Goal: Transaction & Acquisition: Purchase product/service

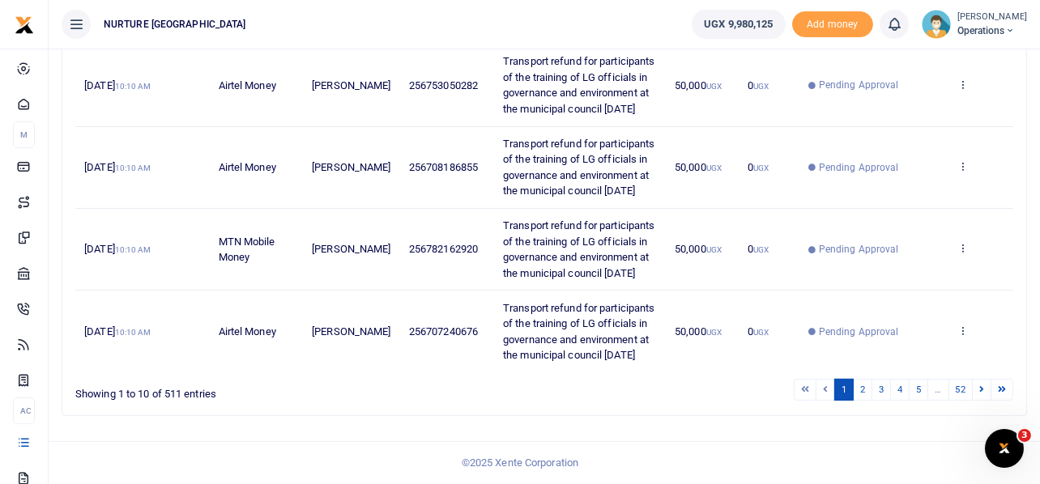
scroll to position [811, 0]
click at [857, 391] on link "2" at bounding box center [862, 390] width 19 height 22
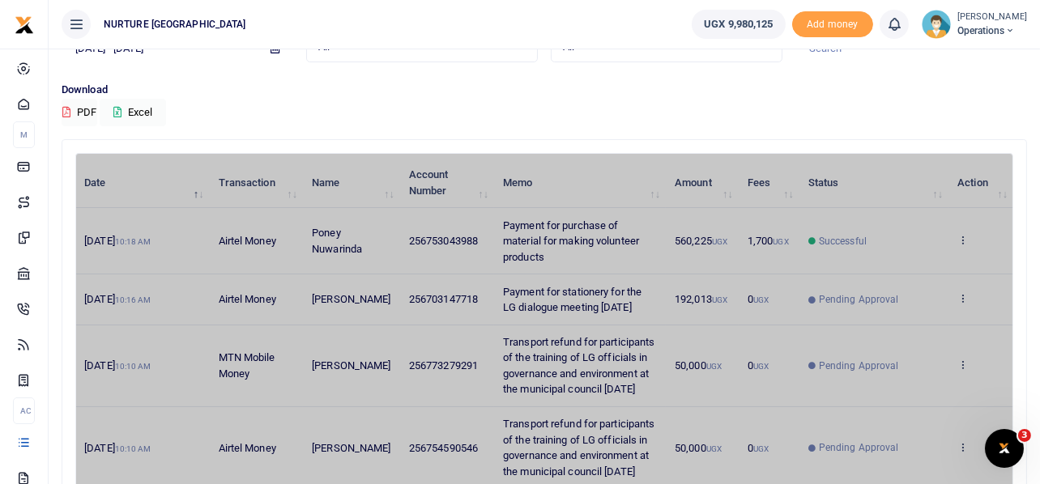
scroll to position [0, 0]
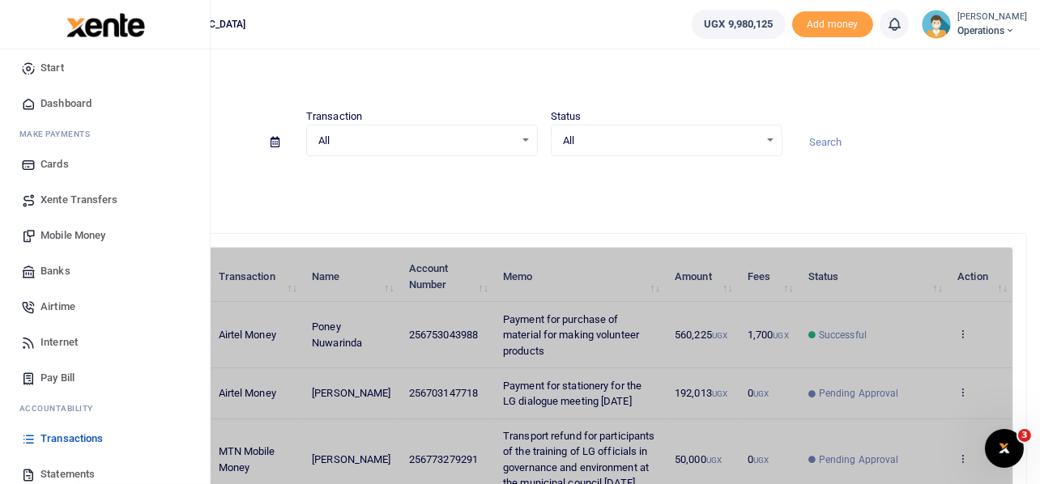
click at [67, 230] on span "Mobile Money" at bounding box center [72, 236] width 65 height 16
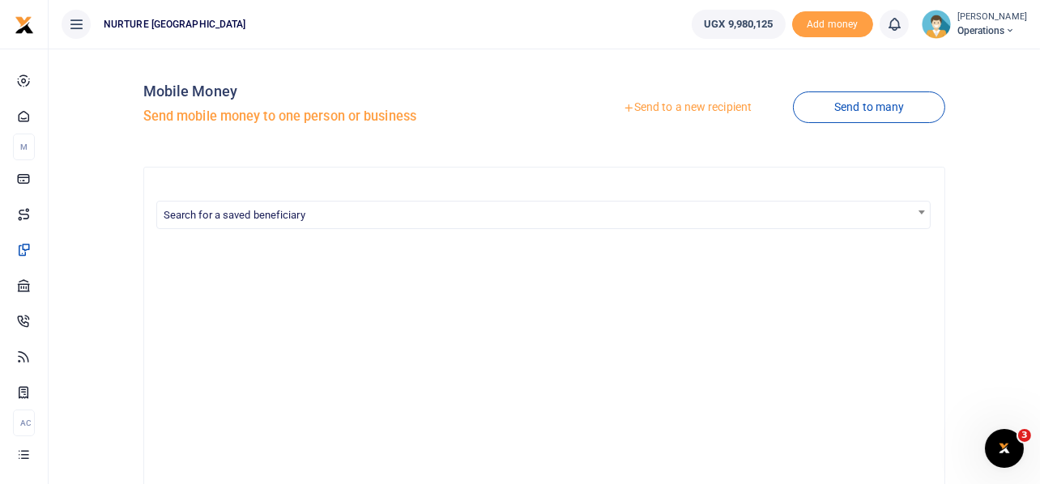
click at [641, 107] on link "Send to a new recipient" at bounding box center [686, 107] width 211 height 29
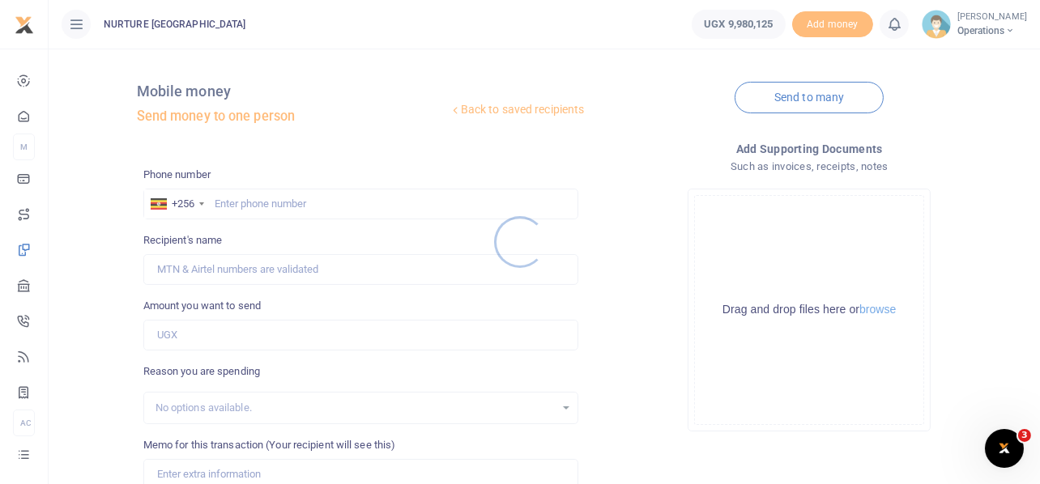
click at [272, 205] on div at bounding box center [520, 242] width 1040 height 484
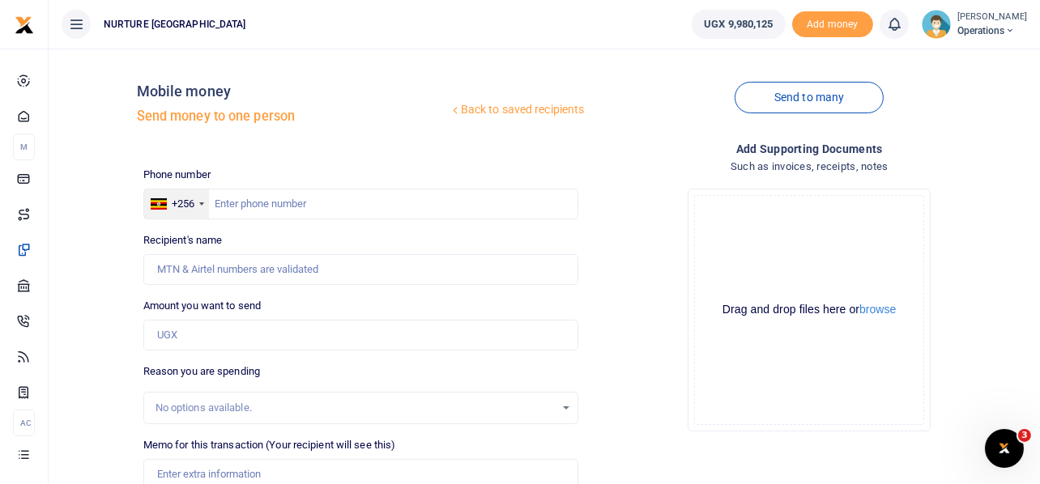
click at [203, 208] on div "+256" at bounding box center [176, 203] width 65 height 29
click at [245, 203] on input "text" at bounding box center [361, 204] width 436 height 31
type input "777072992"
click at [279, 342] on input "Amount you want to send" at bounding box center [361, 335] width 436 height 31
type input "Catherine Gladys Nakalinzi"
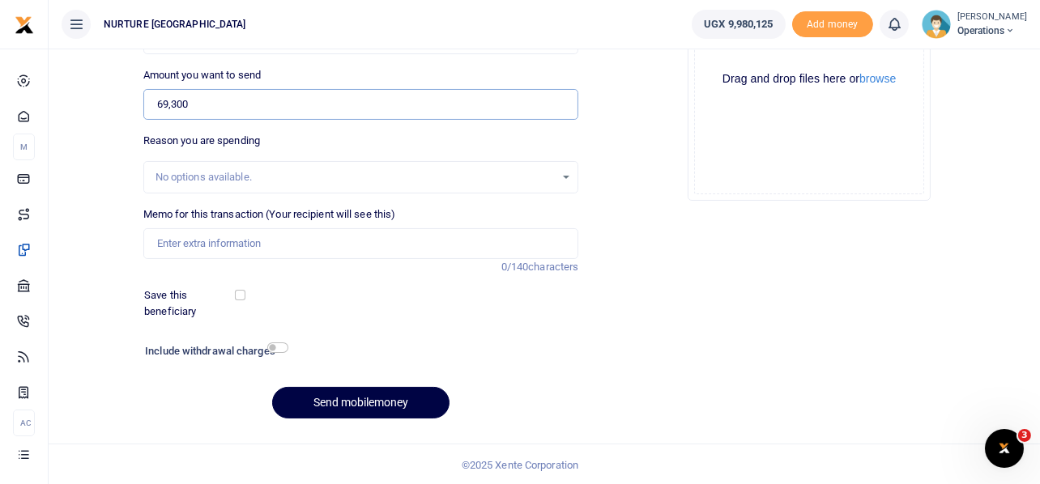
scroll to position [232, 0]
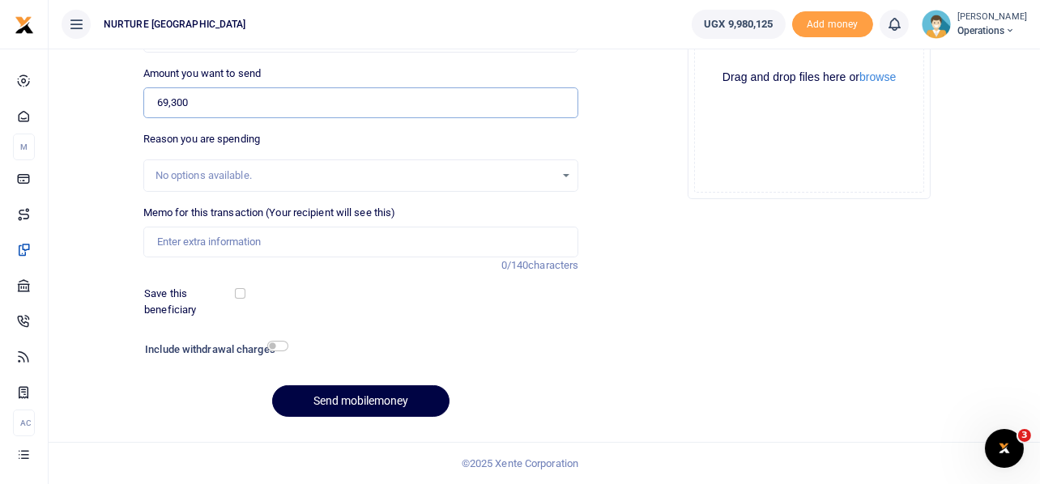
type input "69,300"
click at [316, 248] on input "Memo for this transaction (Your recipient will see this)" at bounding box center [361, 242] width 436 height 31
click at [279, 233] on input "Payment for cats food Nov 2025" at bounding box center [361, 242] width 436 height 31
click at [361, 233] on input "Payment for cats food Oct 2025" at bounding box center [361, 242] width 436 height 31
type input "Payment for cats food Oct 2025"
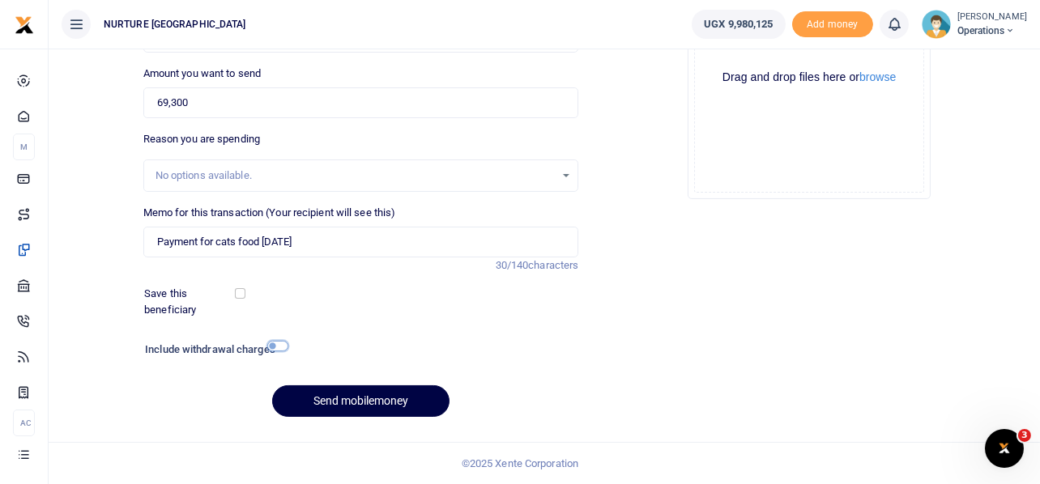
click at [280, 347] on input "checkbox" at bounding box center [277, 346] width 21 height 11
checkbox input "true"
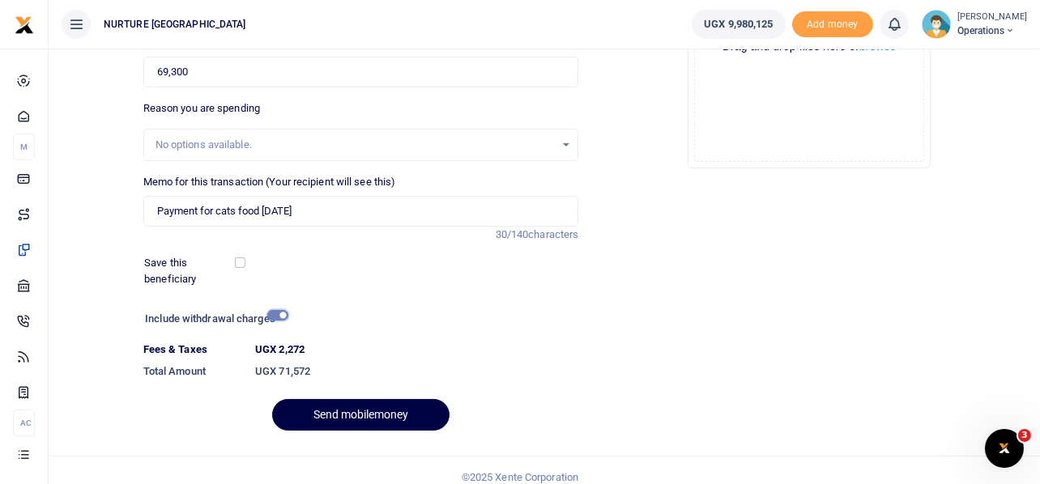
scroll to position [277, 0]
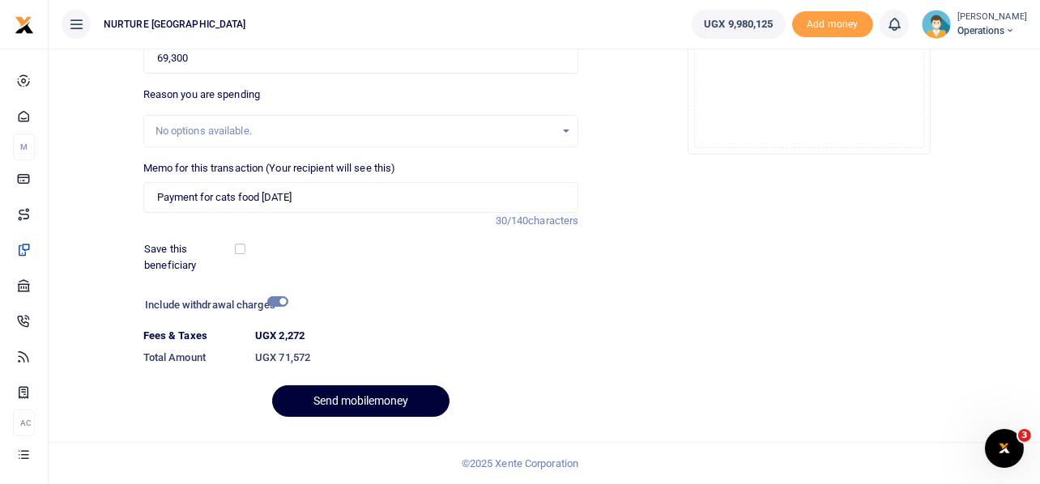
click at [396, 397] on button "Send mobilemoney" at bounding box center [360, 401] width 177 height 32
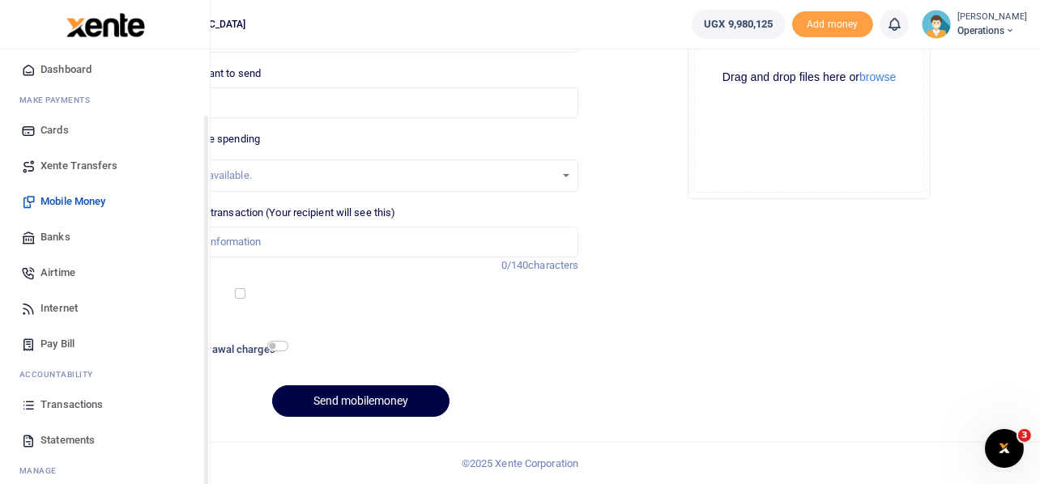
scroll to position [93, 0]
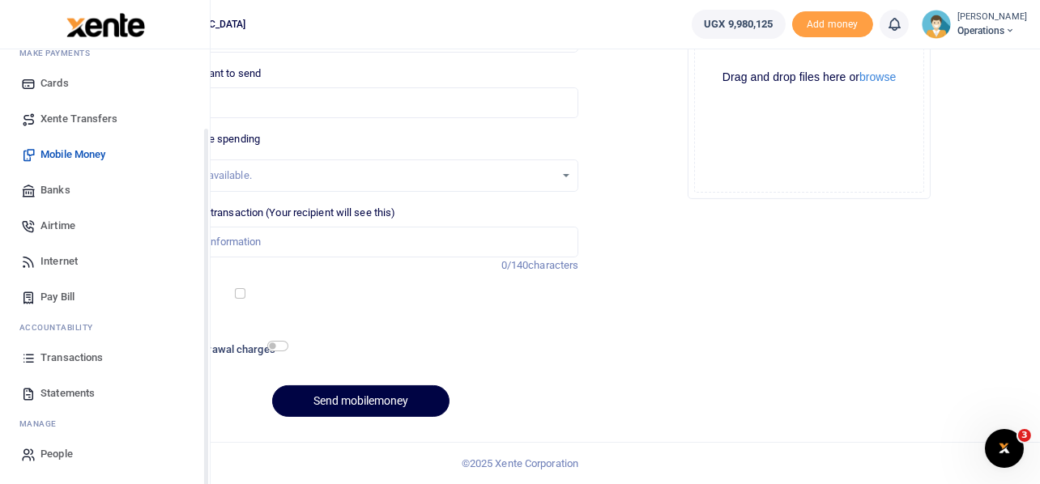
click at [74, 353] on span "Transactions" at bounding box center [71, 358] width 62 height 16
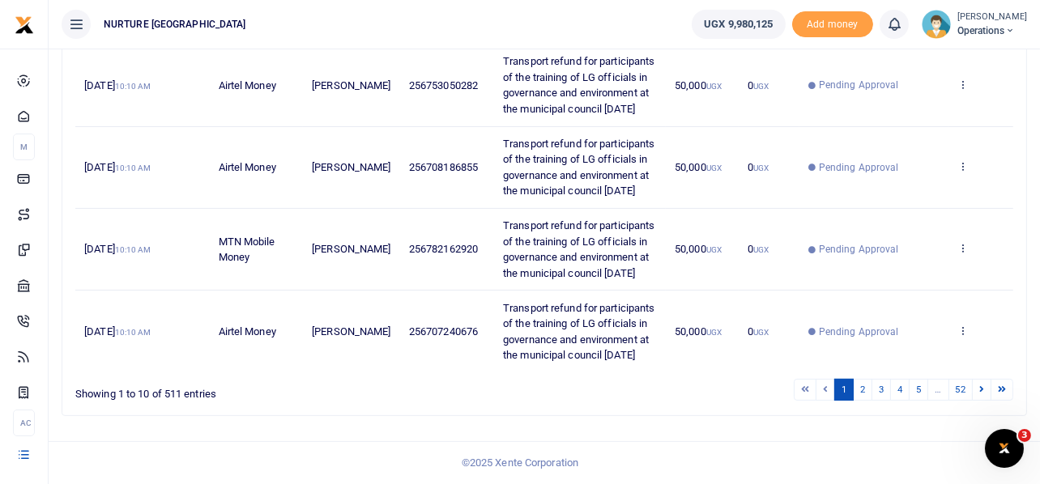
scroll to position [811, 0]
click at [877, 388] on link "3" at bounding box center [880, 390] width 19 height 22
click at [901, 385] on link "4" at bounding box center [899, 390] width 19 height 22
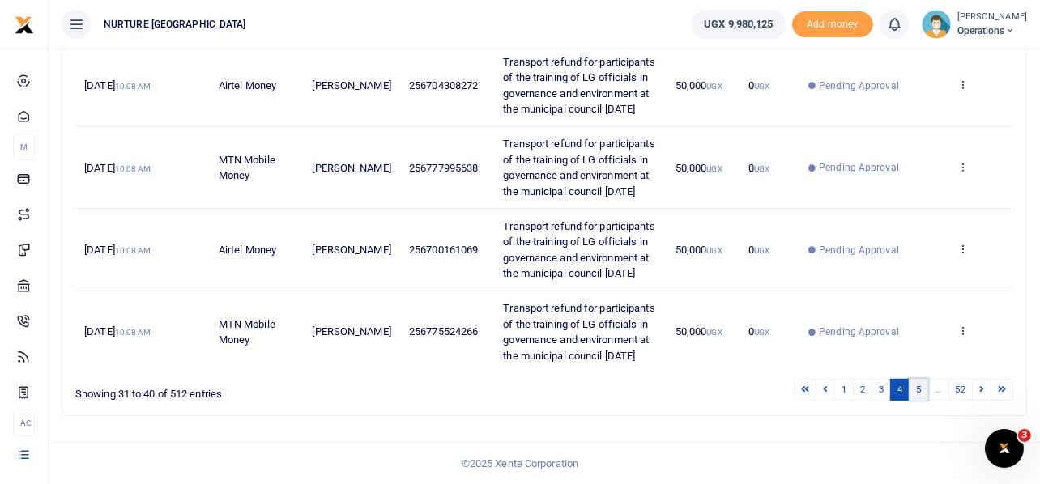
click at [917, 394] on link "5" at bounding box center [917, 390] width 19 height 22
click at [925, 388] on link "6" at bounding box center [917, 390] width 19 height 22
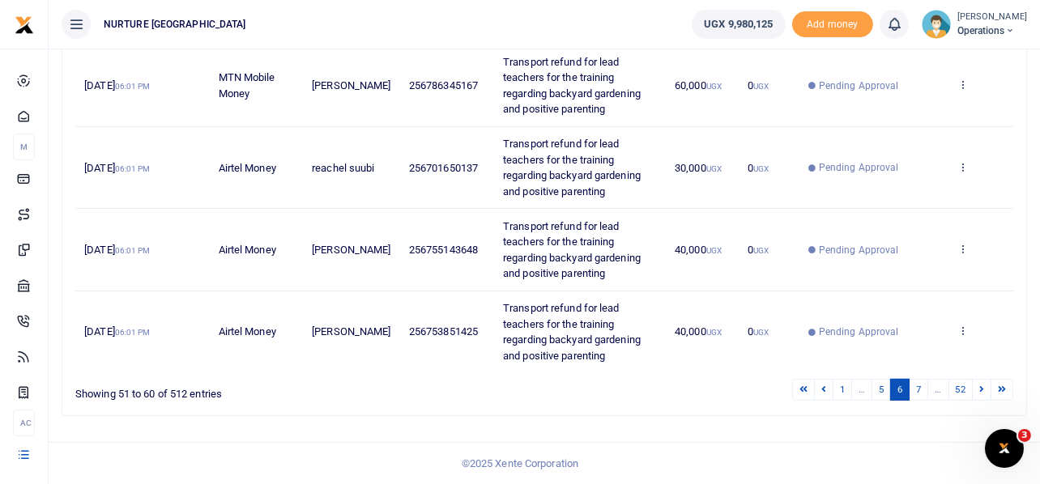
scroll to position [780, 0]
click at [917, 391] on link "7" at bounding box center [917, 390] width 19 height 22
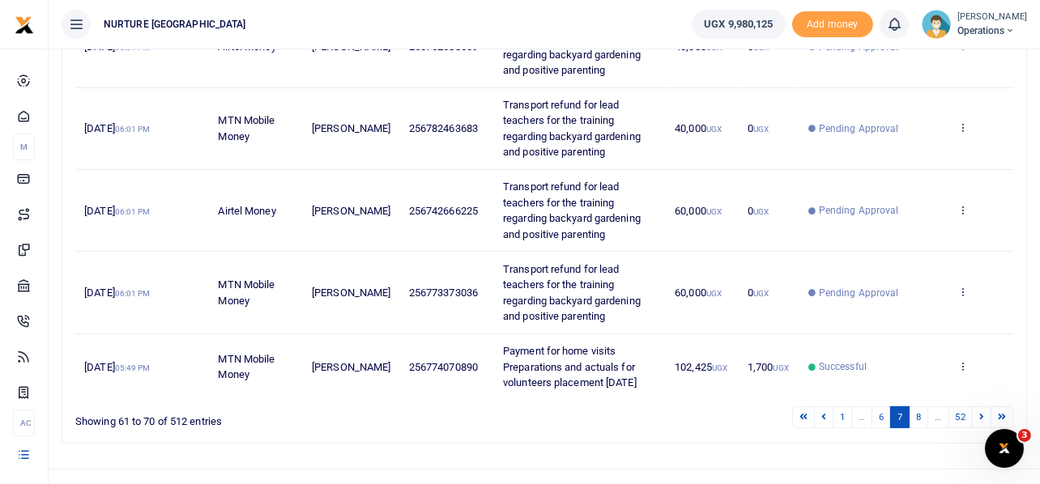
scroll to position [733, 0]
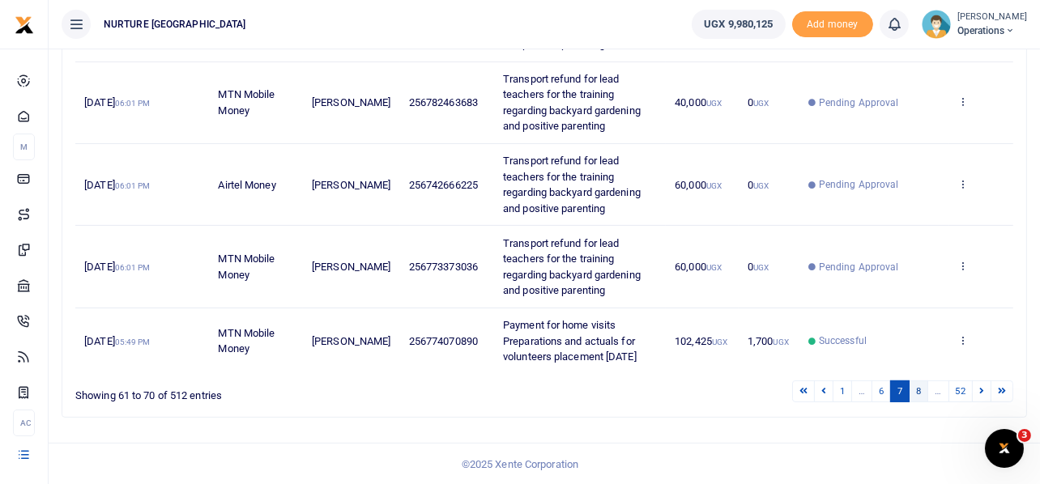
click at [917, 387] on link "8" at bounding box center [917, 392] width 19 height 22
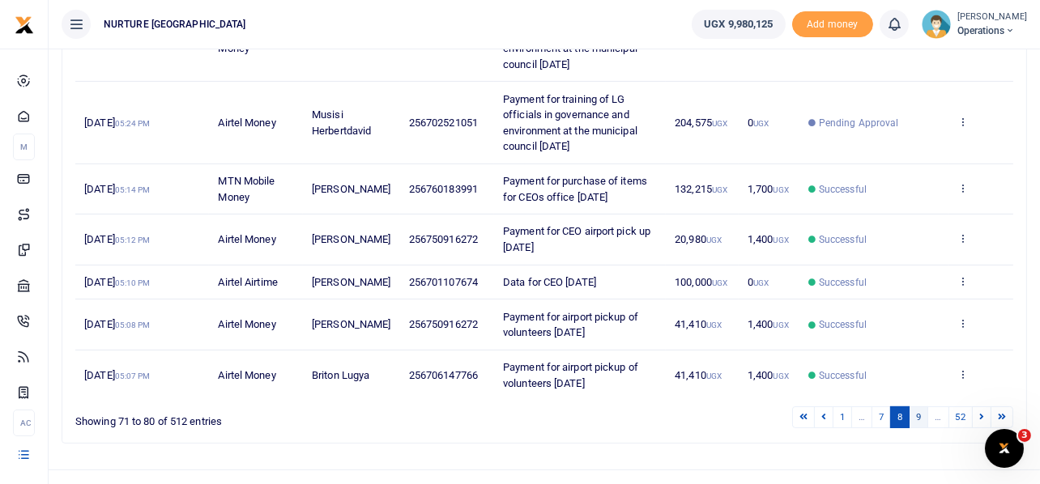
scroll to position [544, 0]
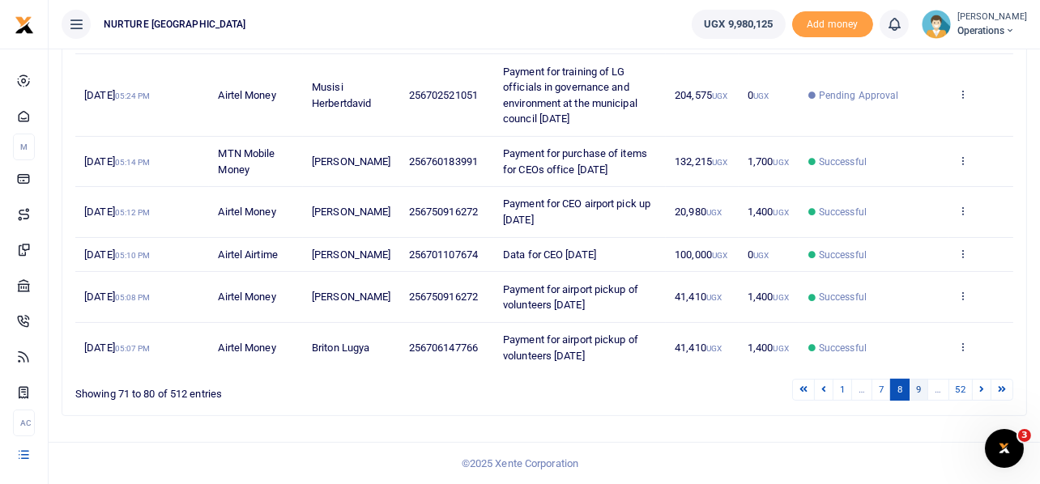
click at [921, 390] on link "9" at bounding box center [917, 390] width 19 height 22
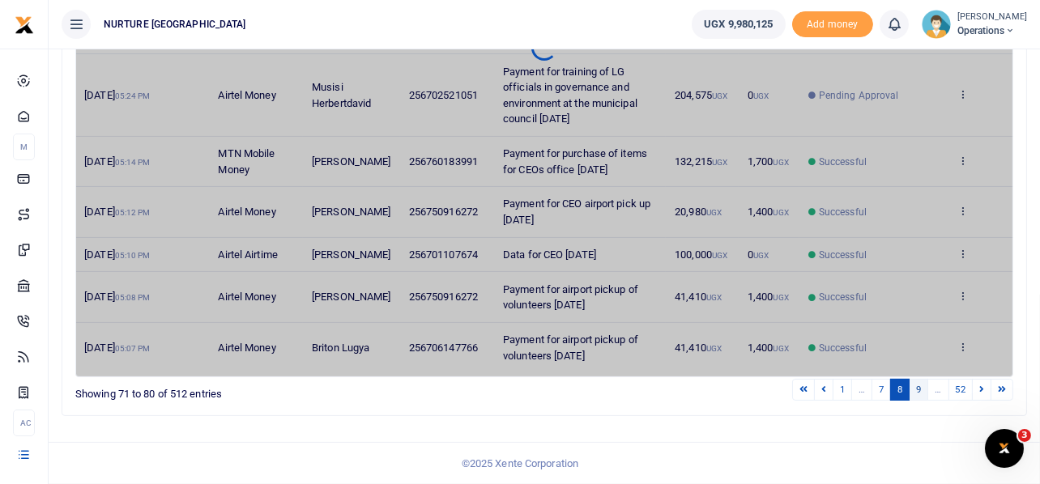
scroll to position [528, 0]
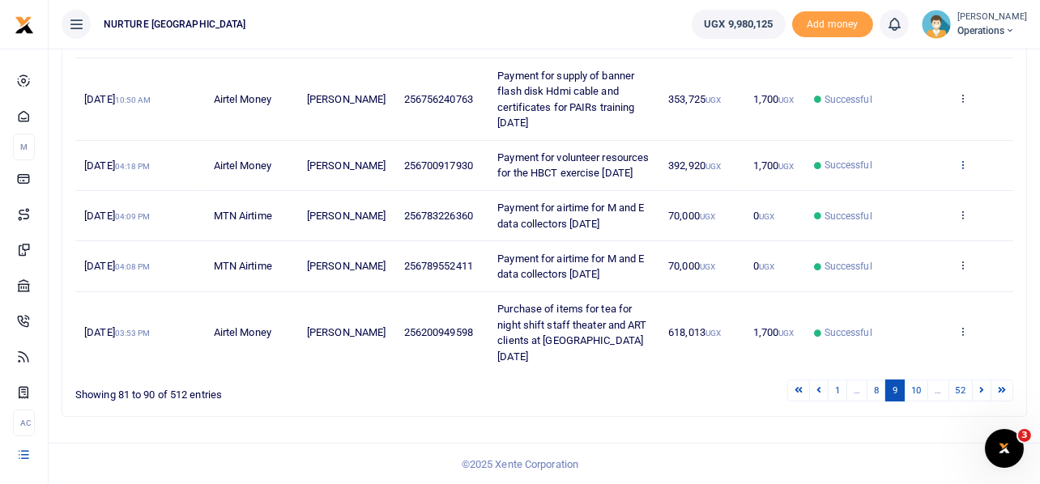
click at [959, 164] on icon at bounding box center [962, 164] width 11 height 11
drag, startPoint x: 639, startPoint y: 174, endPoint x: 487, endPoint y: 147, distance: 154.6
click at [488, 147] on td "Payment for volunteer resources for the HBCT exercise Oct 2025" at bounding box center [573, 166] width 171 height 50
copy span "Payment for volunteer resources for the HBCT exercise Oct 2025"
click at [966, 164] on icon at bounding box center [962, 164] width 11 height 11
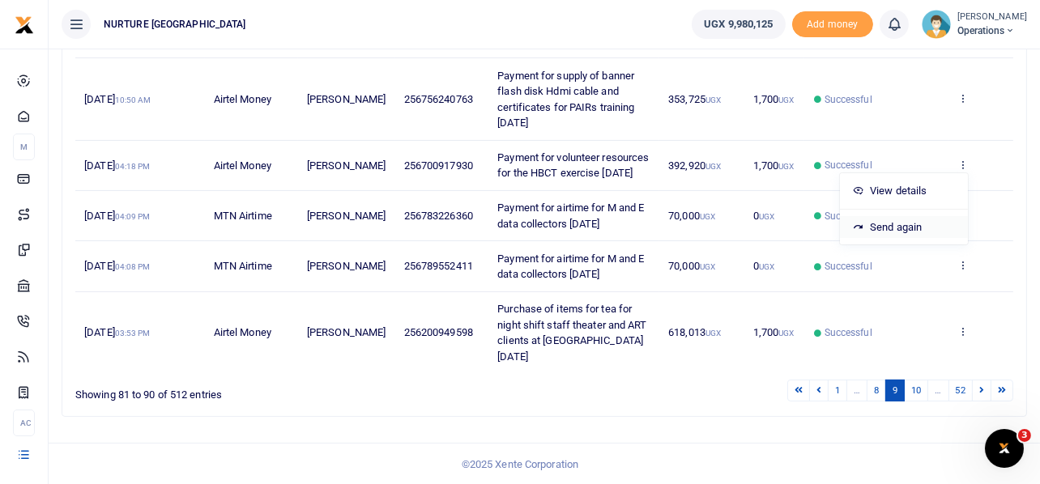
click at [904, 228] on link "Send again" at bounding box center [904, 227] width 128 height 23
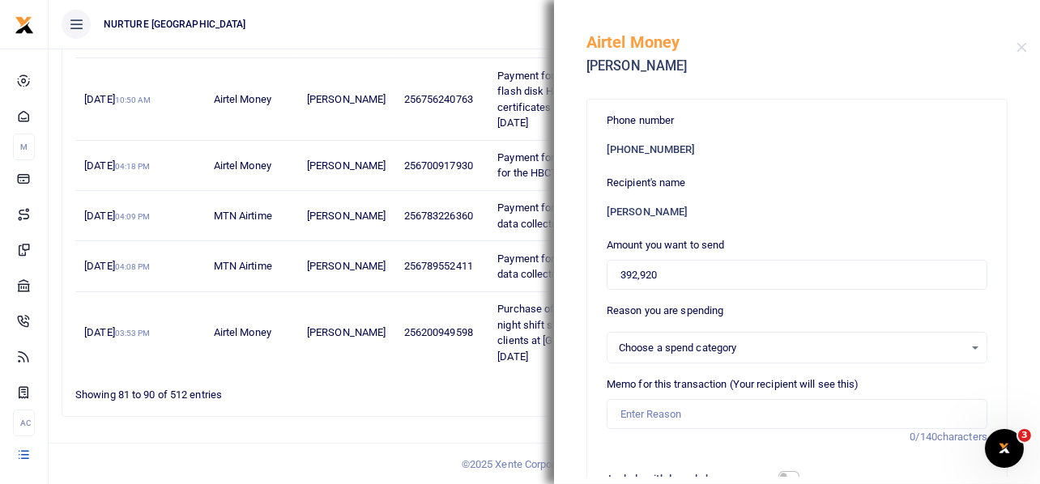
select select
click at [683, 267] on input "392,920" at bounding box center [796, 275] width 381 height 31
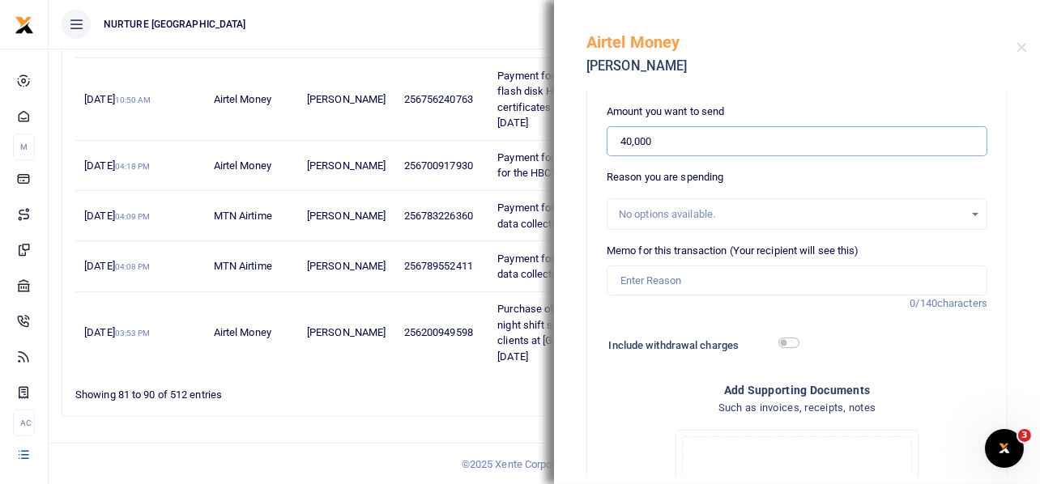
scroll to position [161, 0]
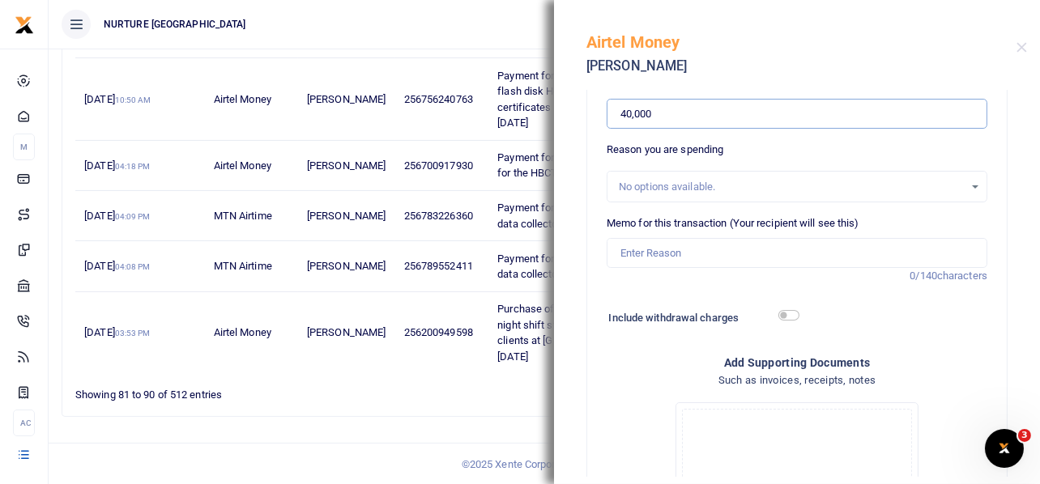
type input "40,000"
click at [690, 256] on input "Memo for this transaction (Your recipient will see this)" at bounding box center [796, 253] width 381 height 31
paste input "Payment for volunteer resources for the HBCT exercise Oct 2025"
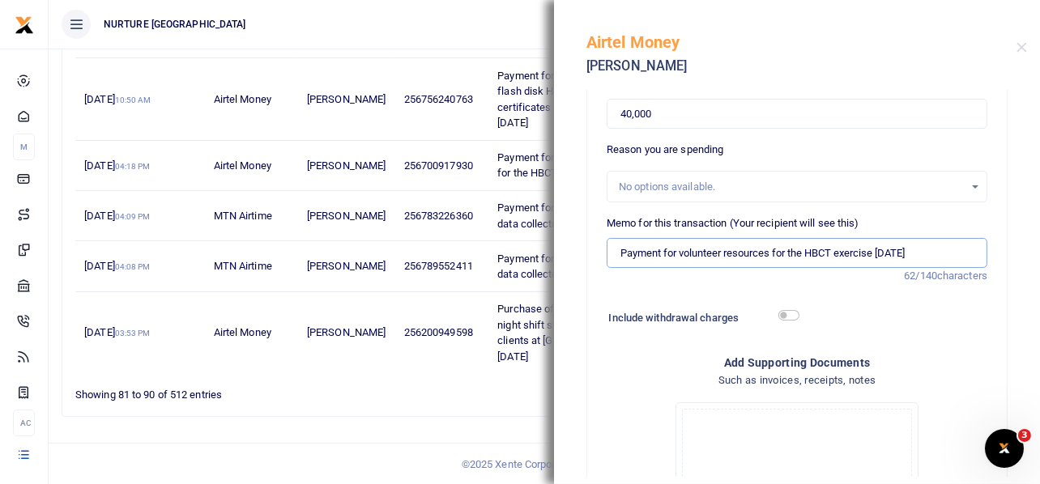
type input "Payment for volunteer resources for the HBCT exercise Oct 2025"
click at [788, 311] on input "checkbox" at bounding box center [788, 315] width 21 height 11
checkbox input "true"
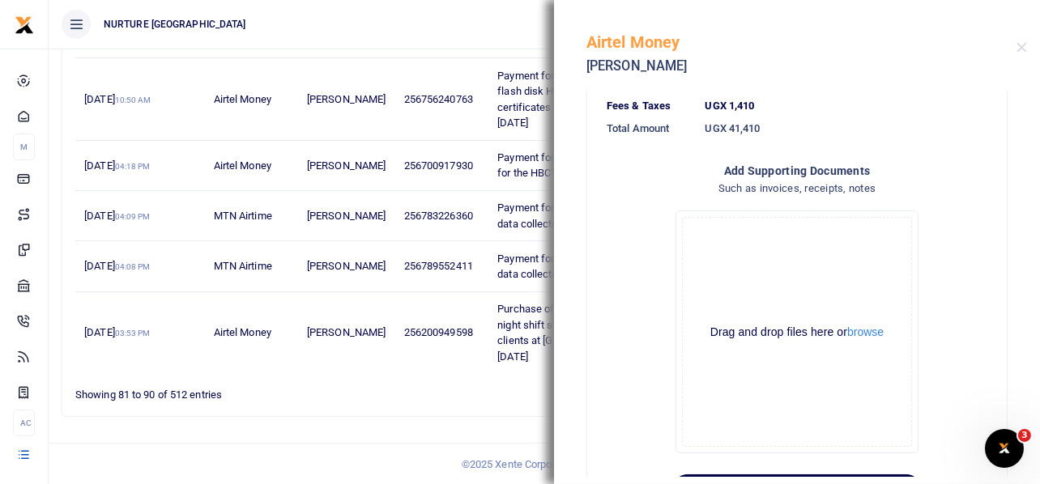
scroll to position [470, 0]
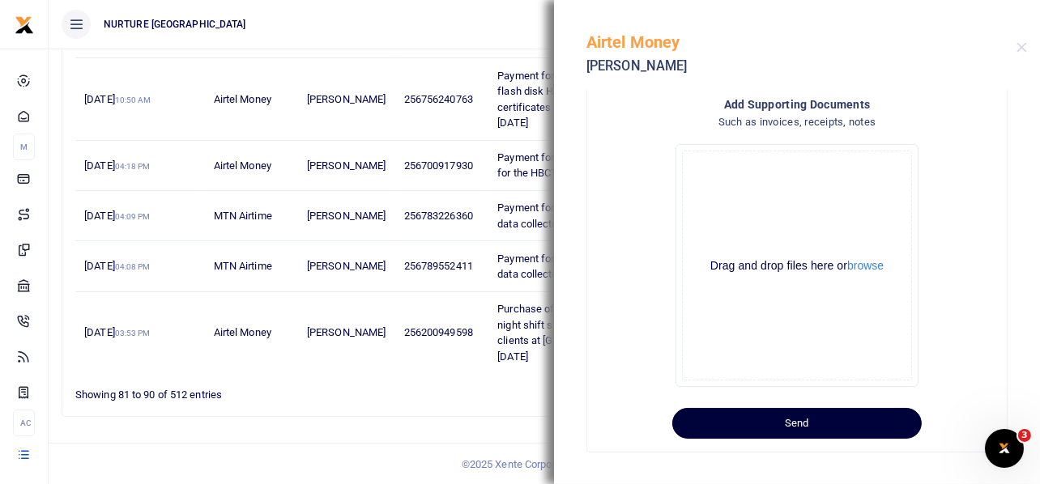
click at [799, 422] on button "Send" at bounding box center [796, 423] width 249 height 31
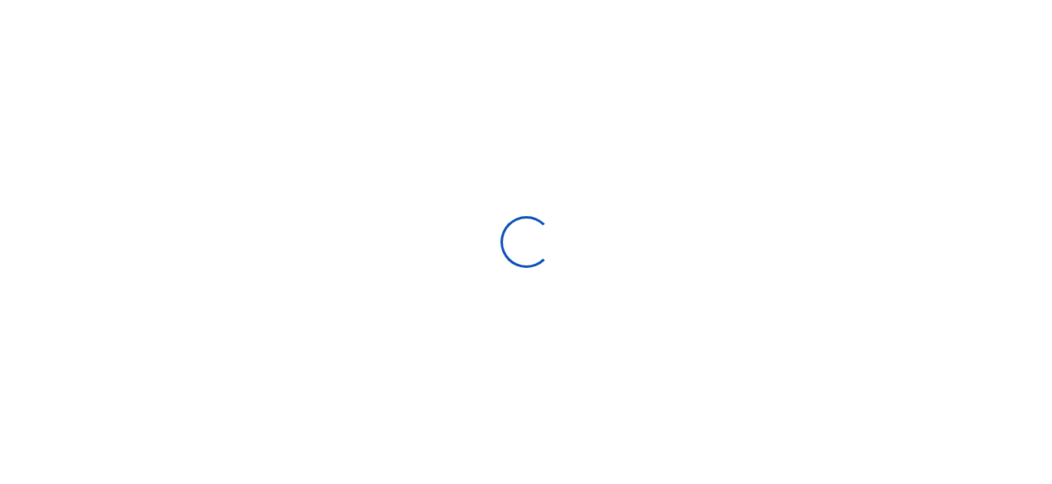
type input "09/14/2025 - 10/13/2025"
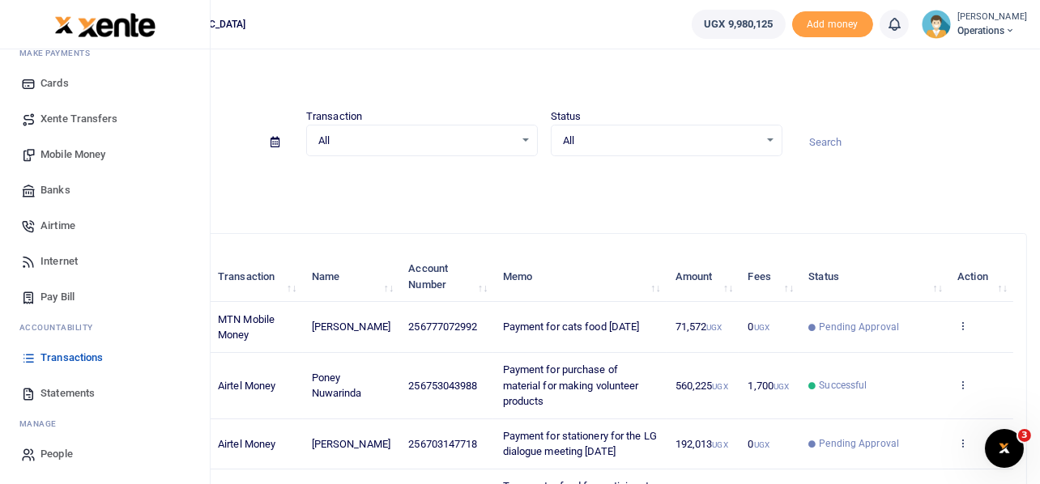
scroll to position [93, 0]
click at [77, 151] on span "Mobile Money" at bounding box center [72, 155] width 65 height 16
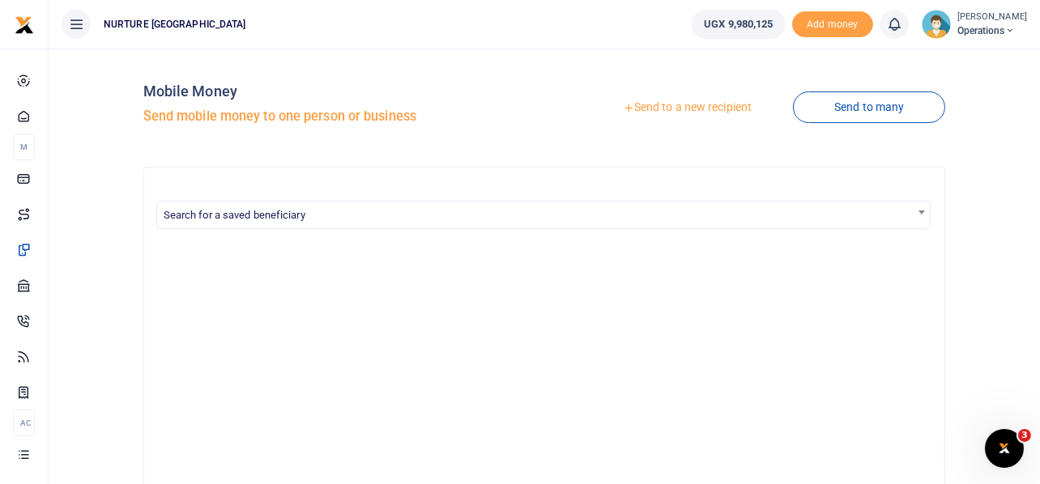
click at [654, 107] on link "Send to a new recipient" at bounding box center [686, 107] width 211 height 29
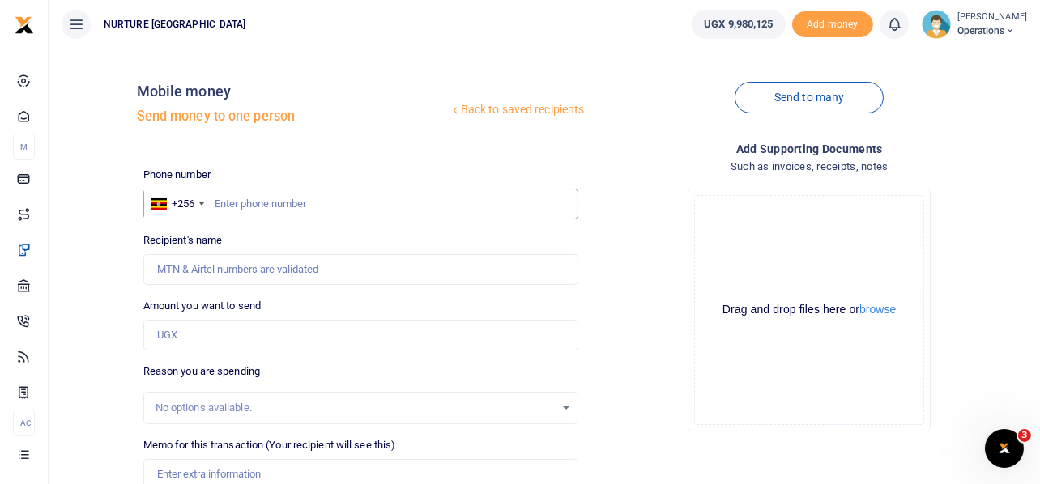
click at [272, 202] on input "text" at bounding box center [361, 204] width 436 height 31
click at [279, 206] on input "text" at bounding box center [361, 204] width 436 height 31
click at [254, 202] on input "text" at bounding box center [361, 204] width 436 height 31
click at [282, 202] on input "text" at bounding box center [361, 204] width 436 height 31
type input "759732942"
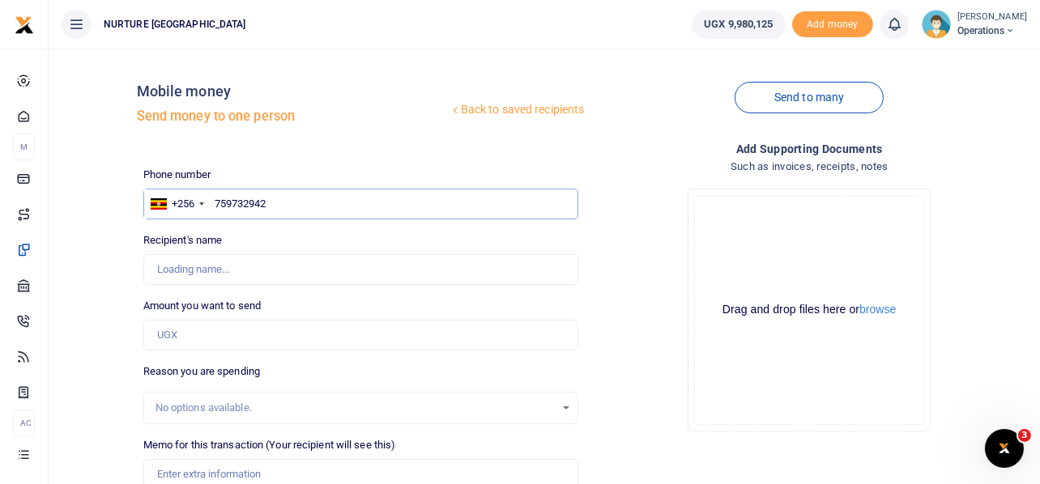
type input "Immaculate Alupo"
type input "759732942"
click at [207, 333] on input "Amount you want to send" at bounding box center [361, 335] width 436 height 31
click at [207, 333] on input "140,000" at bounding box center [361, 335] width 436 height 31
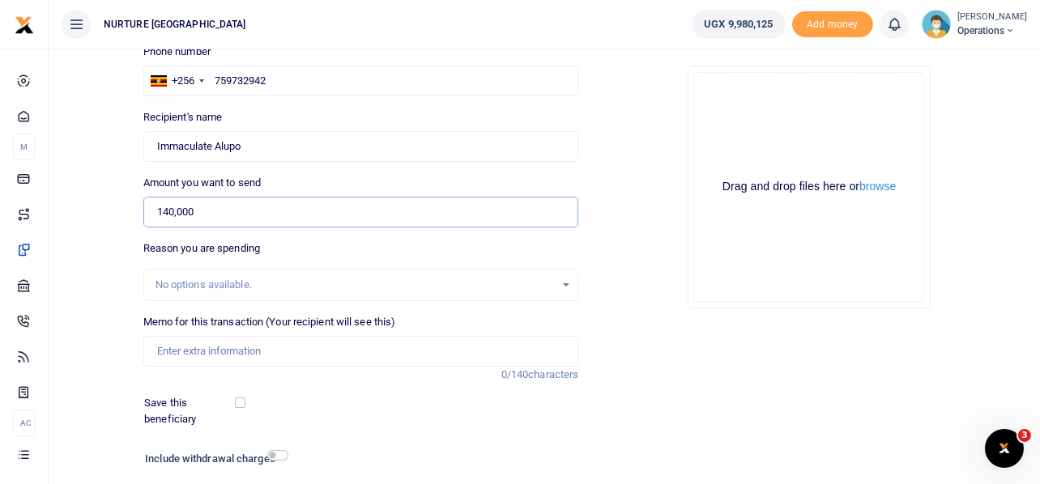
scroll to position [232, 0]
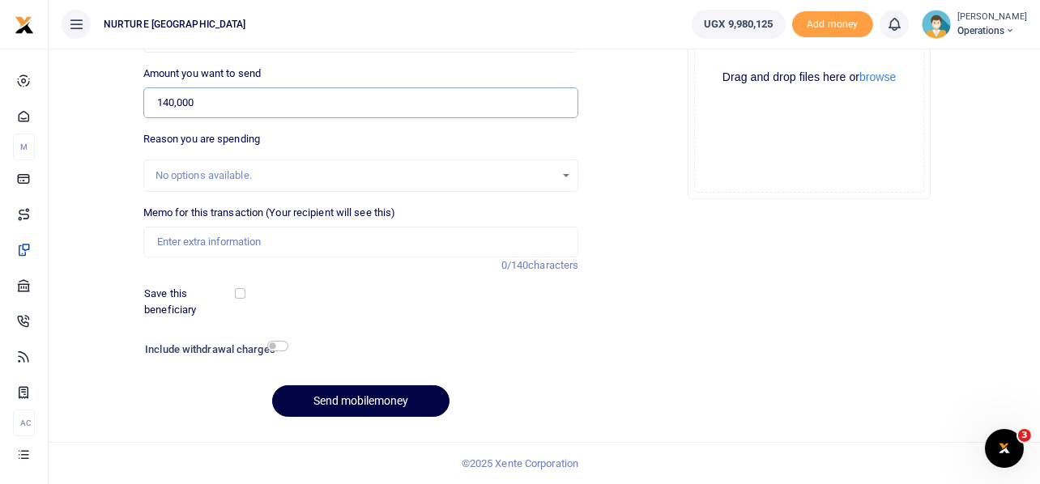
type input "140,000"
click at [255, 245] on input "Memo for this transaction (Your recipient will see this)" at bounding box center [361, 242] width 436 height 31
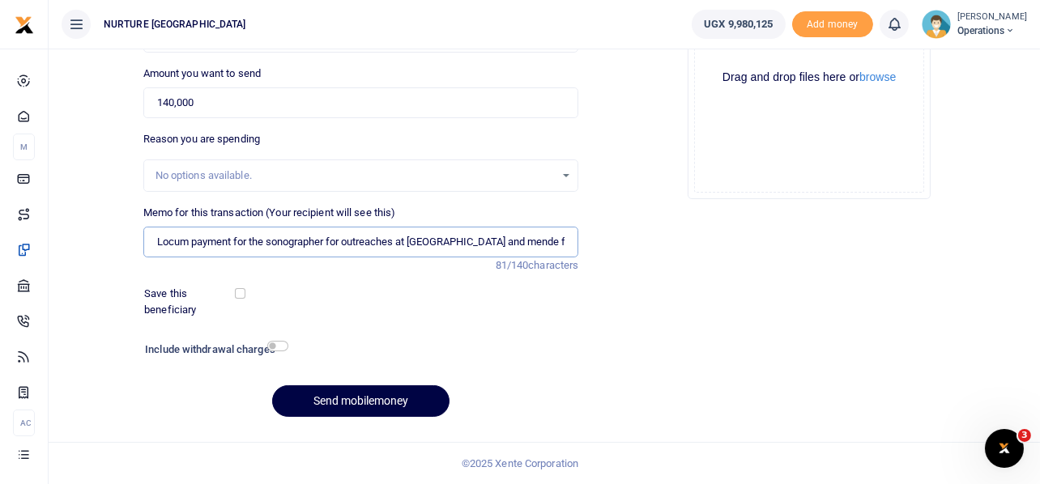
type input "Locum payment for the sonographer for outreaches at masulita and mende for 2 da…"
paste input "Locum payment for the sonographer for outreaches at masulita and mende for 2 da…"
type input "Locum payment for the sonographer for outreaches at masulita and mende for 2 da…"
click at [345, 398] on button "Send mobilemoney" at bounding box center [360, 401] width 177 height 32
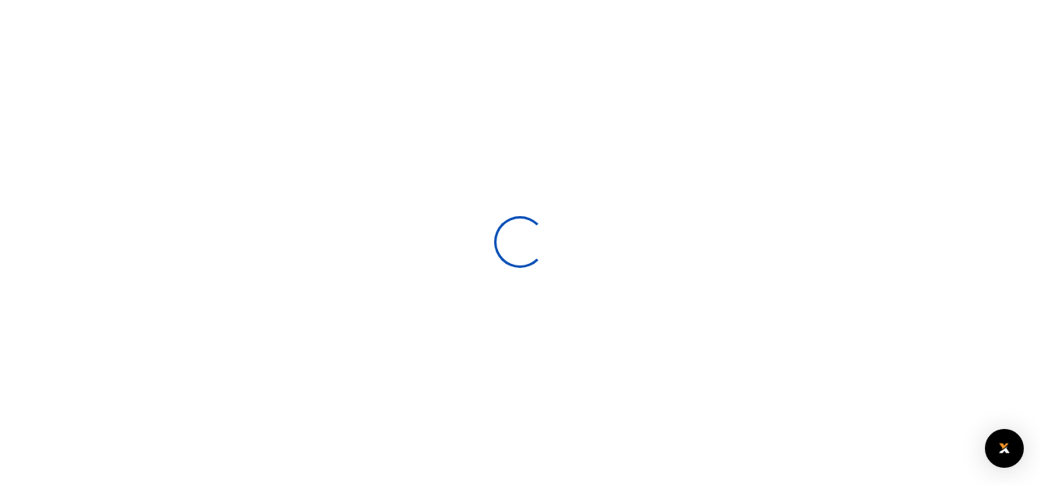
scroll to position [231, 0]
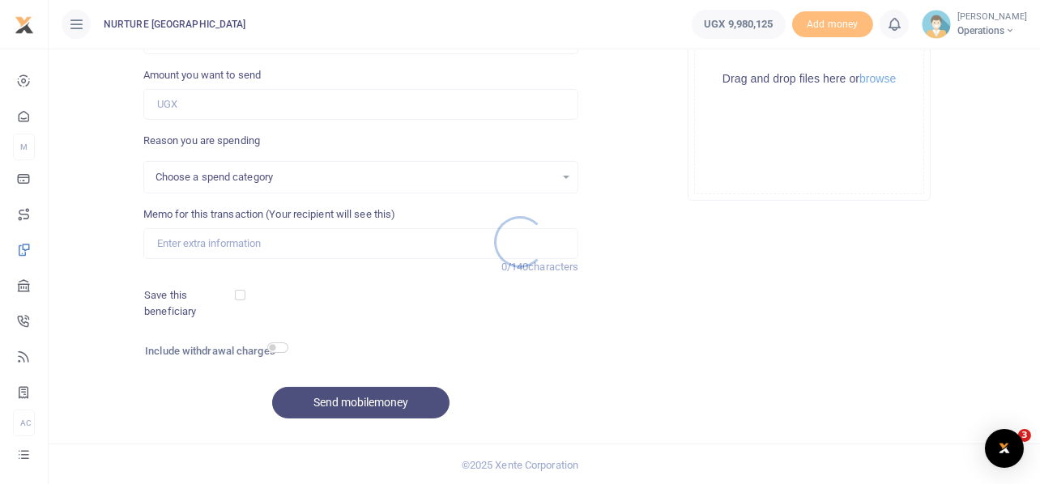
select select
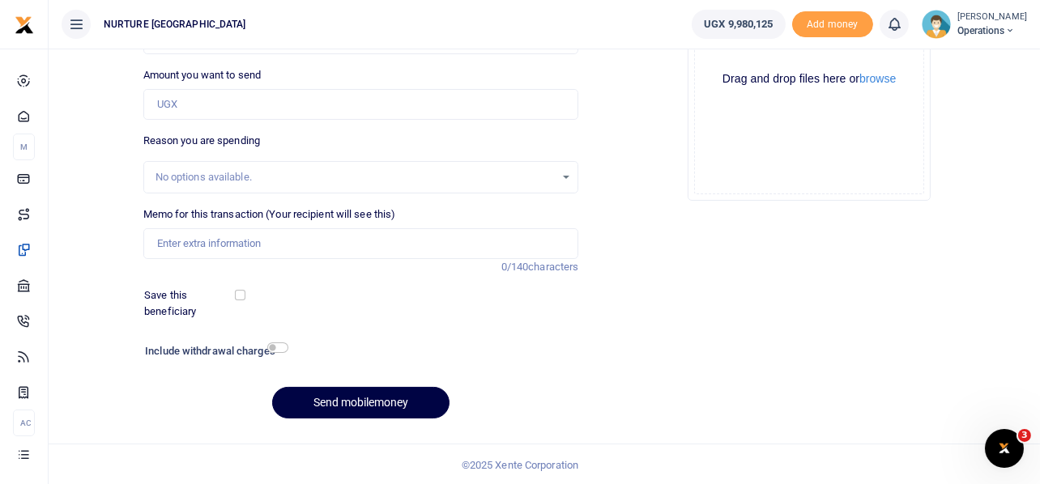
scroll to position [0, 0]
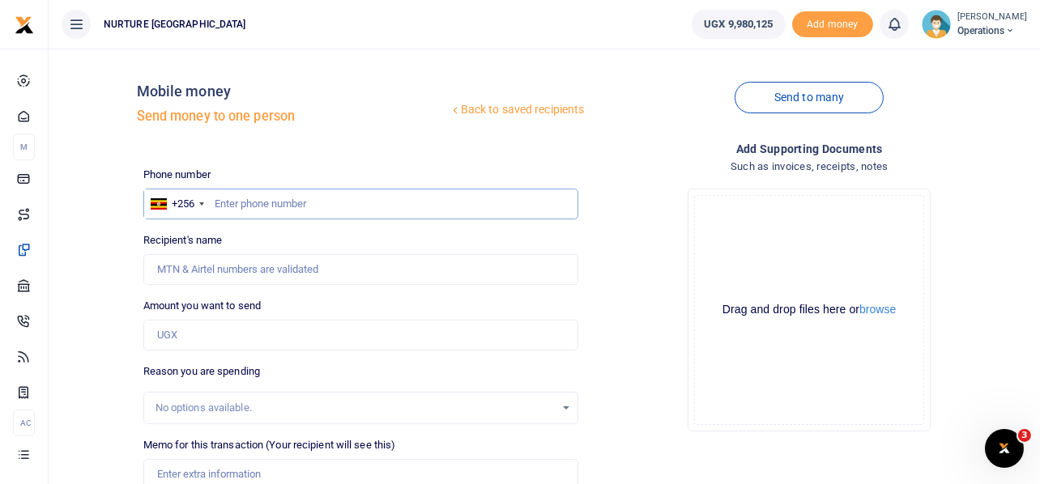
click at [228, 217] on input "text" at bounding box center [361, 204] width 436 height 31
type input "743619643"
click at [228, 334] on input "Amount you want to send" at bounding box center [361, 335] width 436 height 31
type input "Madinah Wannyana"
click at [226, 331] on input "2" at bounding box center [361, 335] width 436 height 31
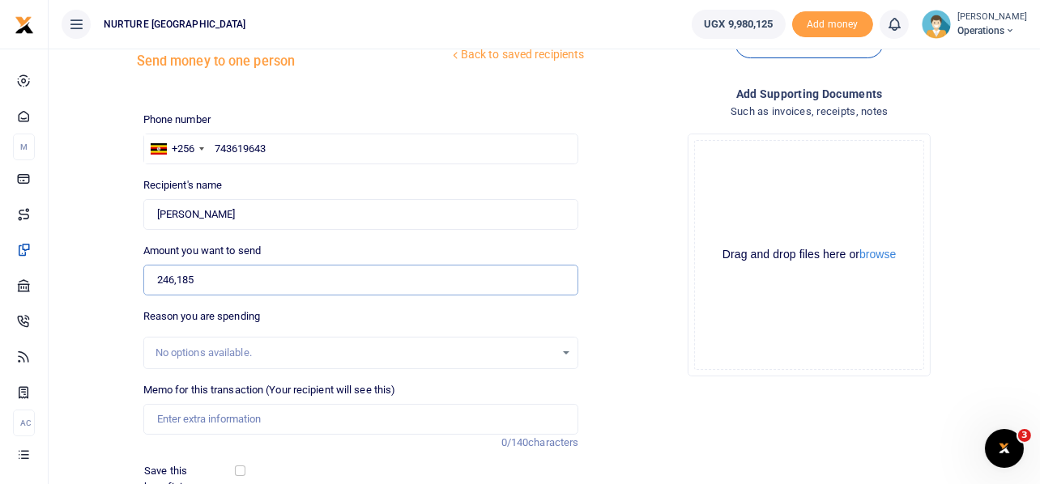
scroll to position [80, 0]
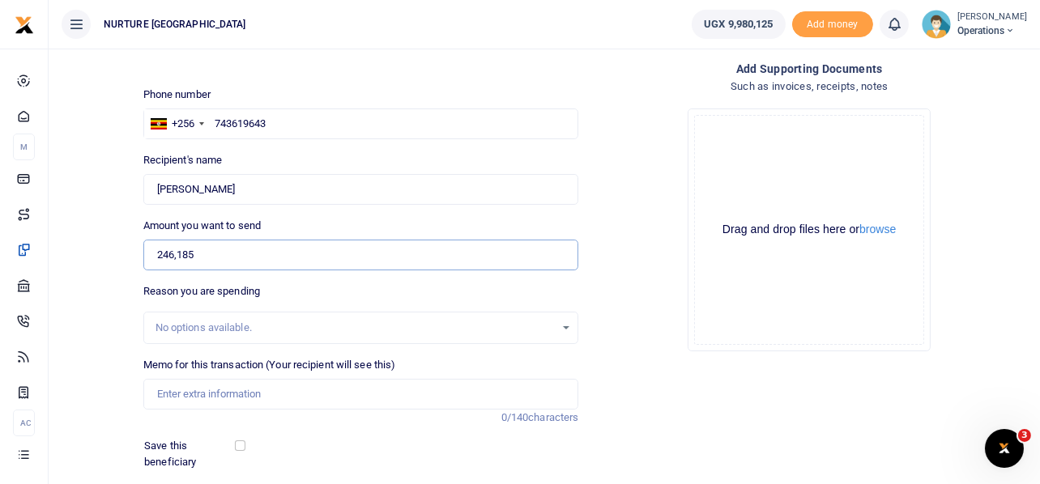
type input "246,185"
click at [279, 394] on input "Memo for this transaction (Your recipient will see this)" at bounding box center [361, 394] width 436 height 31
paste input "Locum payment for the sonographer for outreaches at masulita and mende for 2 da…"
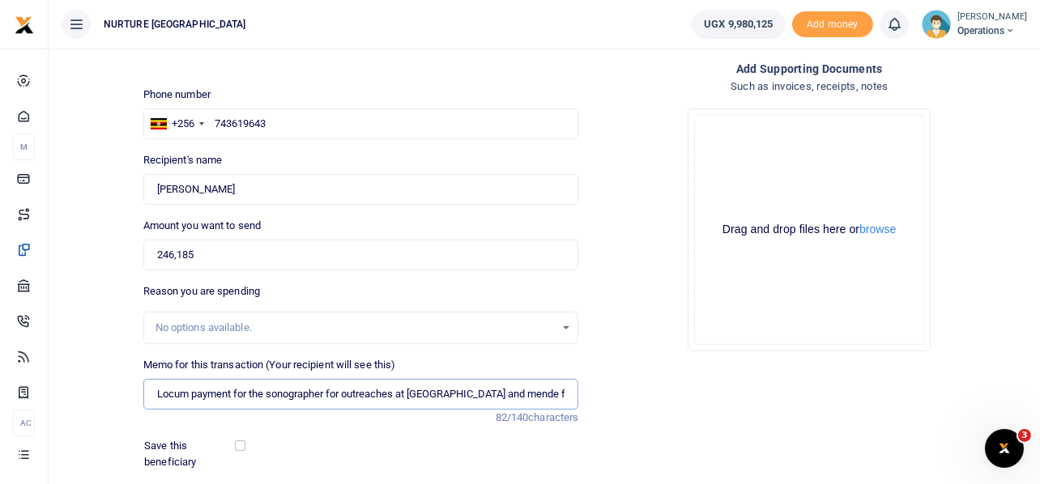
click at [247, 389] on input "Locum payment for the sonographer for outreaches at masulita and mende for 2 da…" at bounding box center [361, 394] width 436 height 31
click at [189, 393] on input "Locum payment for the sonographer for outreaches at masulita and mende for 2 da…" at bounding box center [361, 394] width 436 height 31
click at [274, 389] on input "Locum cover payment for the sonographer for outreaches at masulita and mende fo…" at bounding box center [361, 394] width 436 height 31
click at [217, 392] on input "Locum cover payment for the sonographer for outreaches at masulita and mende fo…" at bounding box center [361, 394] width 436 height 31
click at [158, 390] on input "Locum cover of cleaner who had lost a parent payment for the sonographer for ou…" at bounding box center [361, 394] width 436 height 31
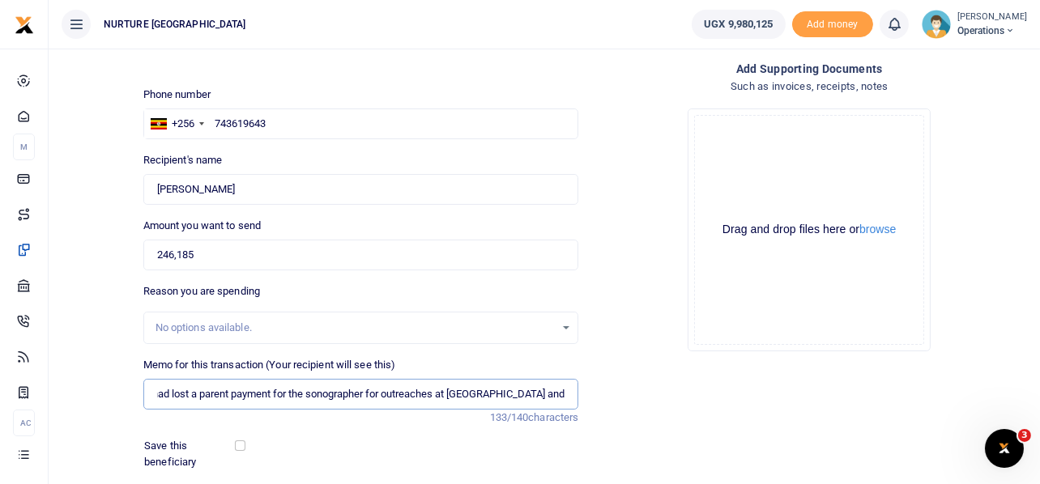
scroll to position [0, 234]
drag, startPoint x: 433, startPoint y: 388, endPoint x: 560, endPoint y: 400, distance: 126.9
click at [560, 400] on input "Payment for Locum cover of cleaner who had lost a parent payment for the sonogr…" at bounding box center [361, 394] width 436 height 31
click at [279, 393] on input "Payment for Locum cover of cleaner who had lost a parent" at bounding box center [361, 394] width 436 height 31
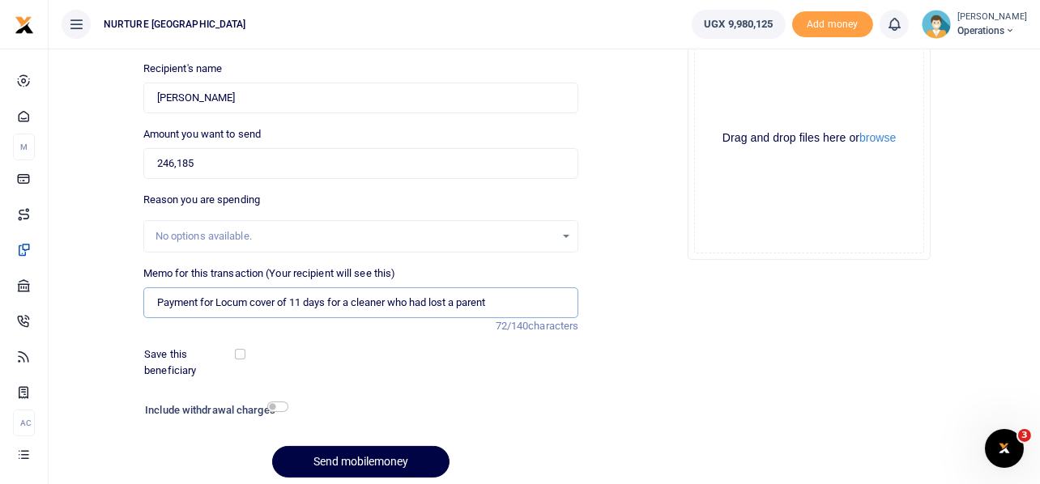
scroll to position [173, 0]
click at [345, 302] on input "Payment for Locum cover of 11 days for a cleaner who had lost a parent" at bounding box center [361, 301] width 436 height 31
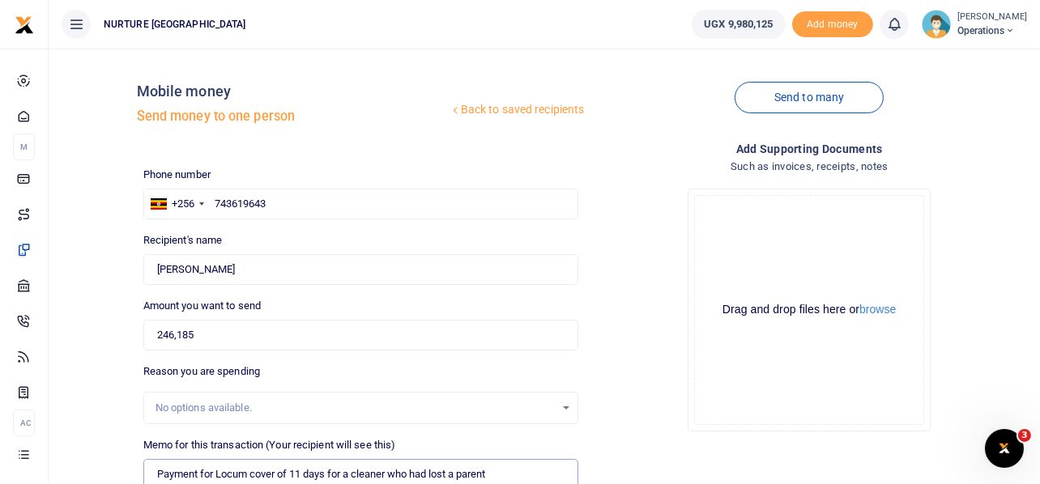
type input "Payment for Locum cover of 11 days for a cleaner who had lost a parent"
click at [259, 269] on input "Found" at bounding box center [361, 269] width 436 height 31
type input "M"
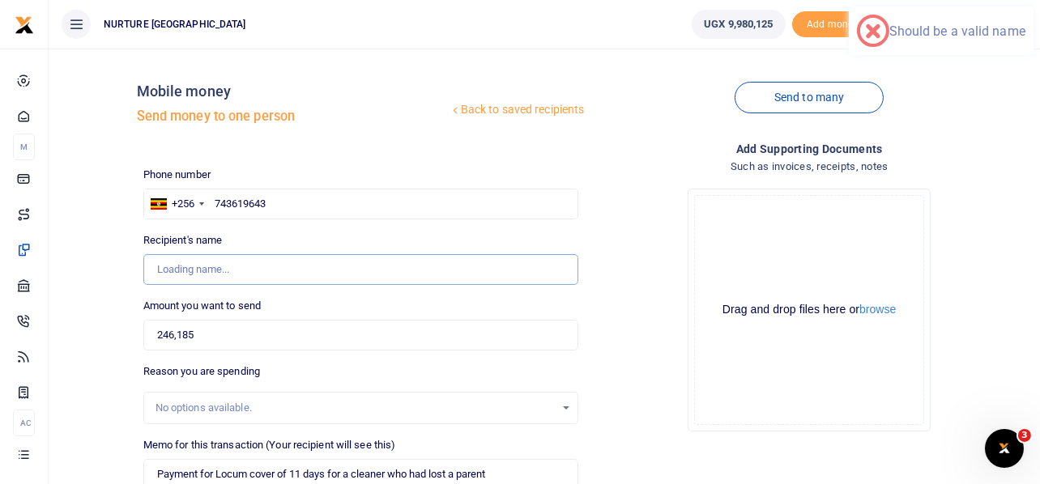
type input "M"
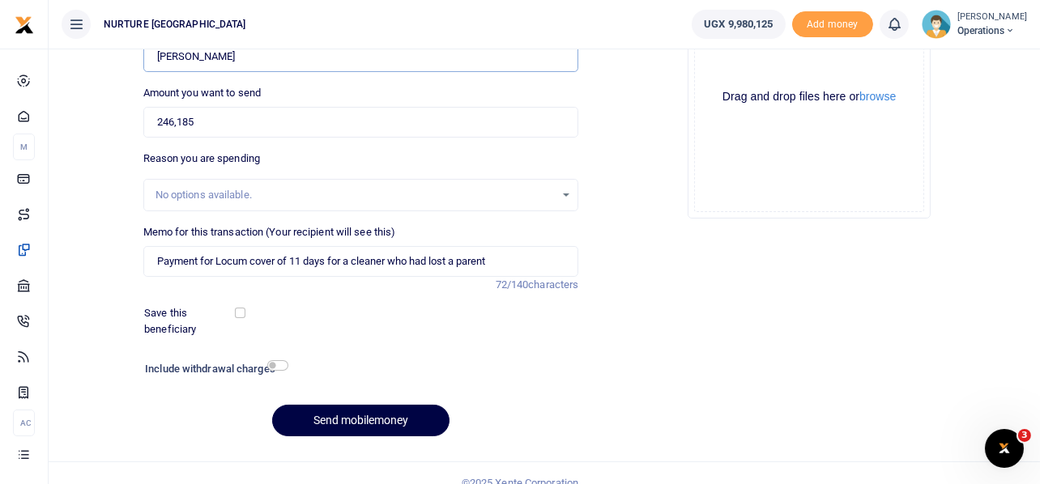
scroll to position [232, 0]
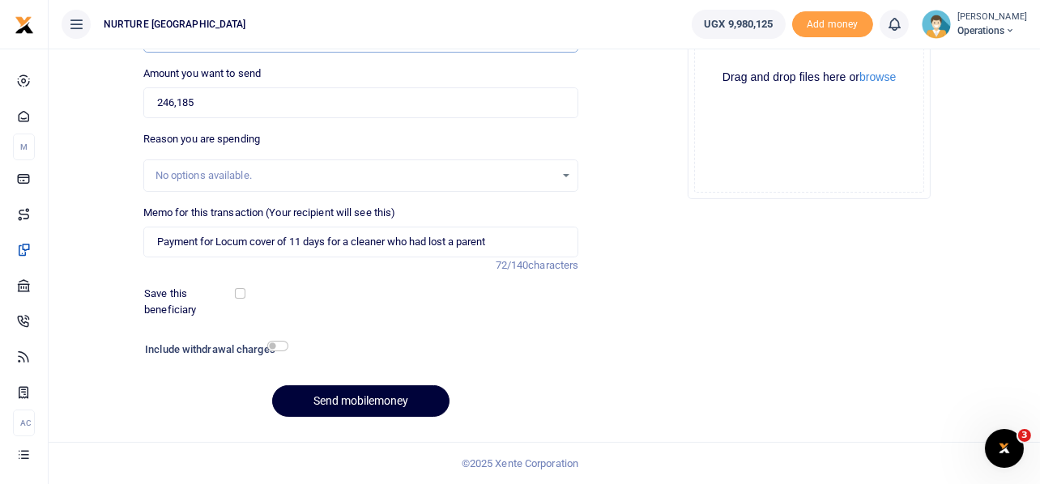
type input "Nakabonge Resty"
click at [358, 402] on button "Send mobilemoney" at bounding box center [360, 401] width 177 height 32
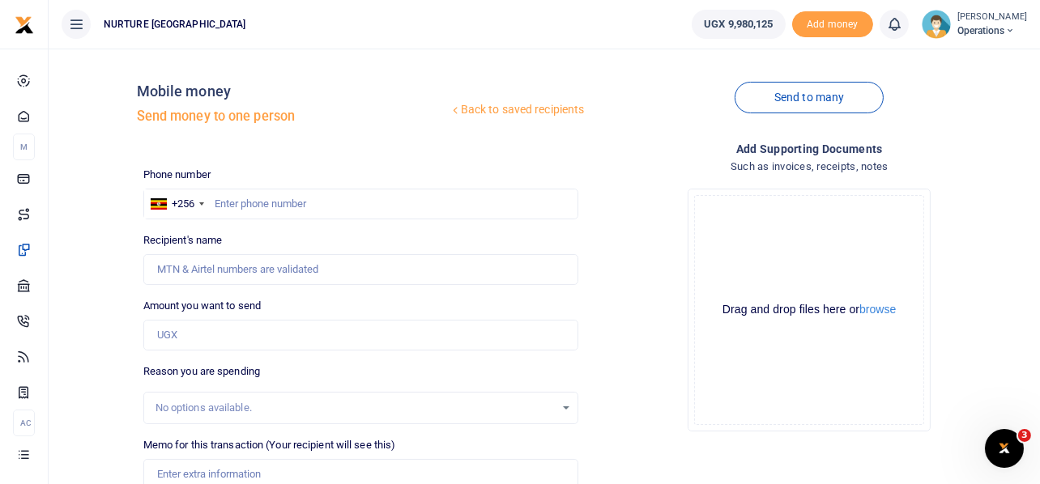
click at [631, 189] on div "Drop your files here Drag and drop files here or browse Powered by Uppy" at bounding box center [809, 310] width 436 height 269
click at [1014, 433] on div "Open Intercom Messenger" at bounding box center [1001, 445] width 53 height 53
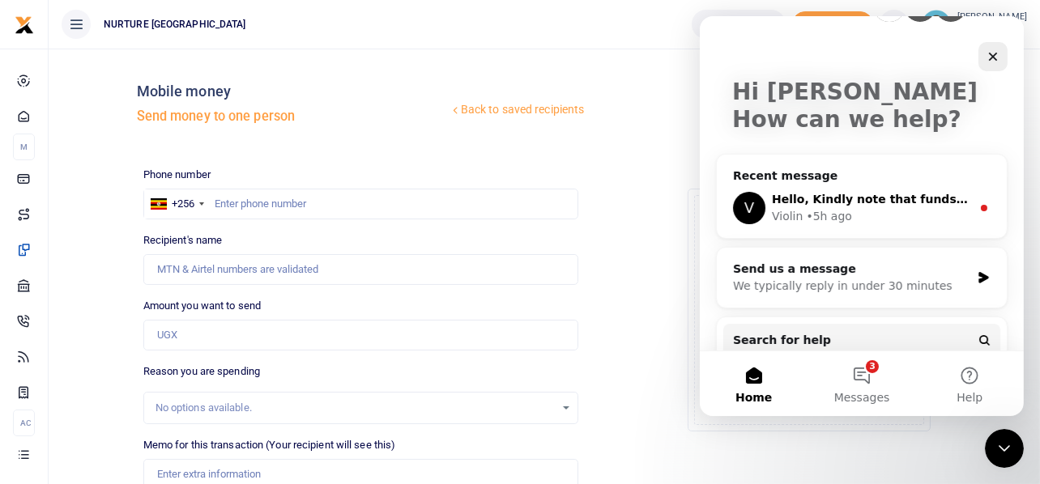
scroll to position [80, 0]
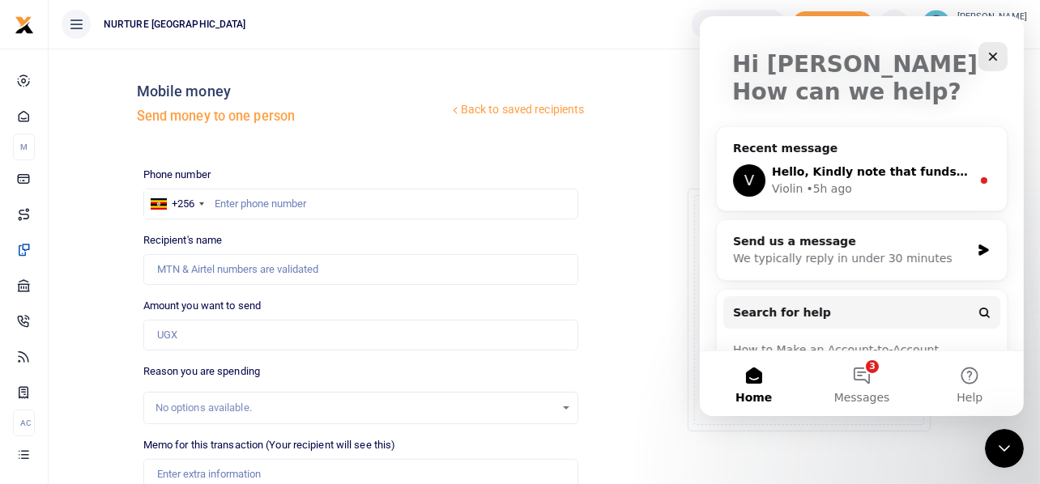
click at [860, 170] on span "Hello, Kindly note that funds have been reversed back to your account." at bounding box center [999, 171] width 457 height 13
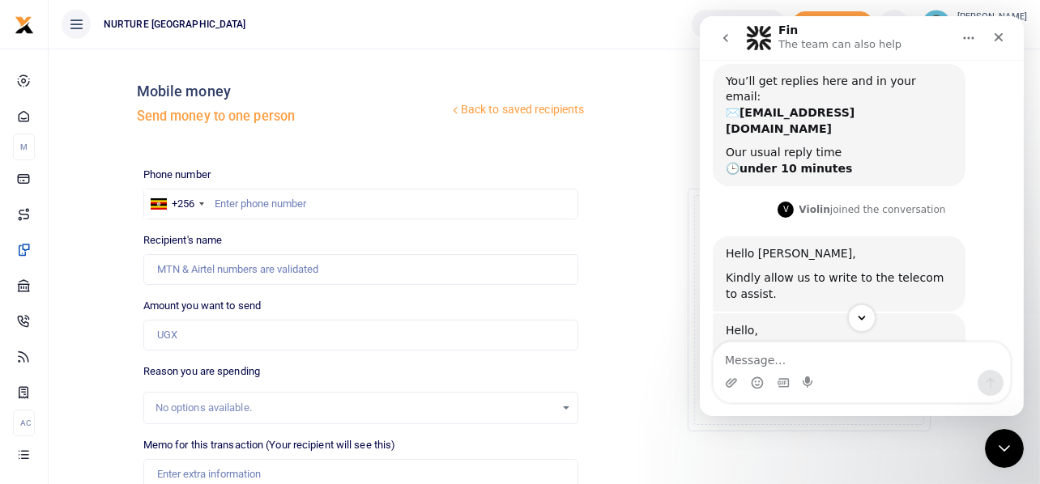
scroll to position [172, 0]
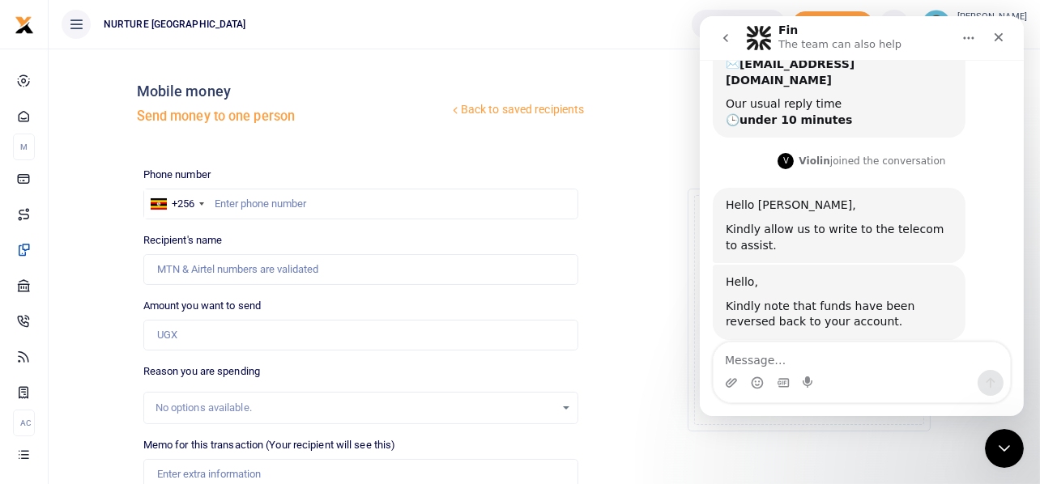
click at [776, 353] on textarea "Message…" at bounding box center [861, 357] width 296 height 28
type textarea "Thank you Violin..."
